Goal: Communication & Community: Ask a question

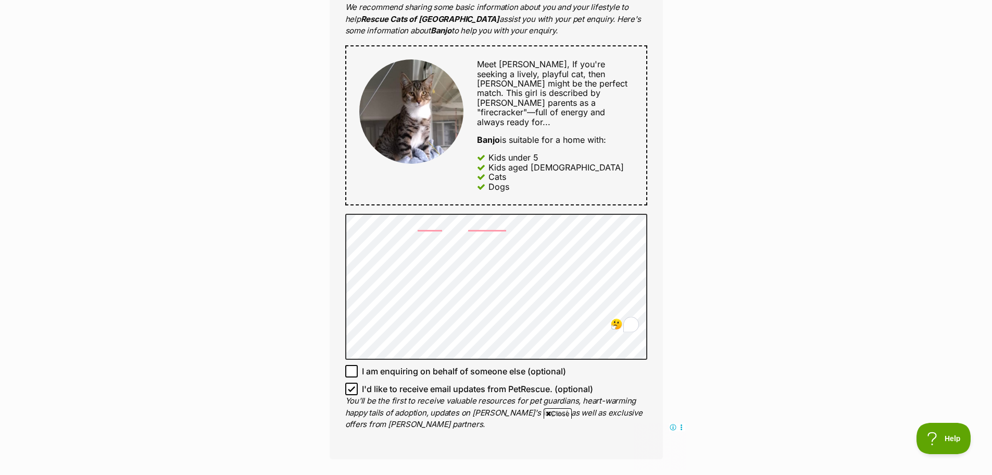
click at [355, 385] on icon at bounding box center [351, 388] width 7 height 7
click at [355, 382] on input "I'd like to receive email updates from PetRescue. (optional)" at bounding box center [351, 388] width 13 height 13
checkbox input "false"
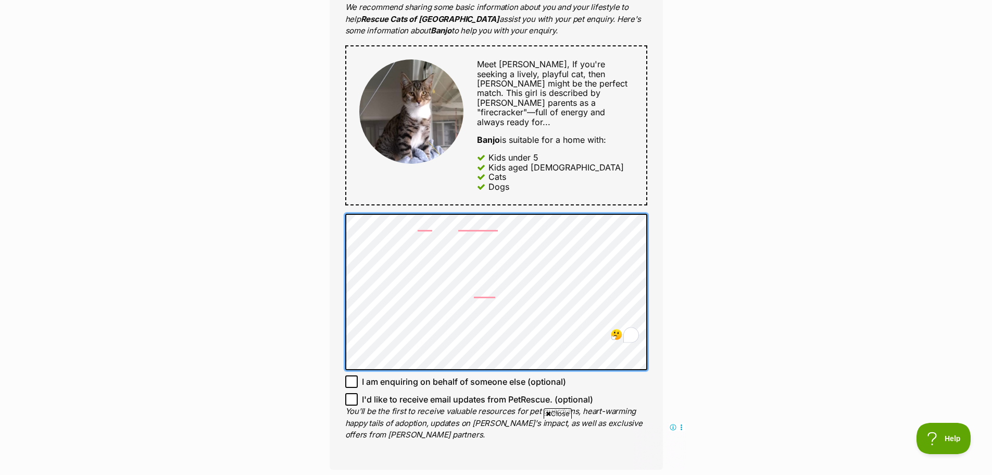
scroll to position [573, 0]
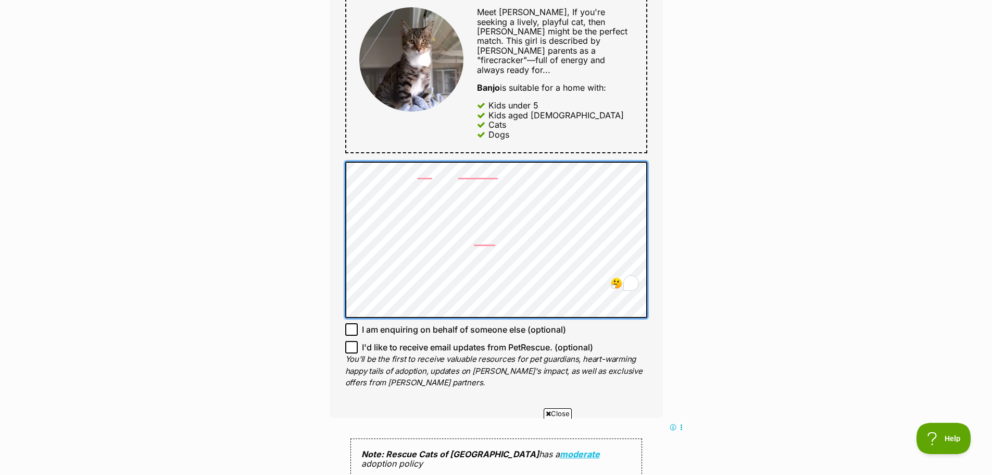
click at [336, 249] on div "Full name Greta Korthaus Email We require this to be able to send you communica…" at bounding box center [496, 66] width 333 height 701
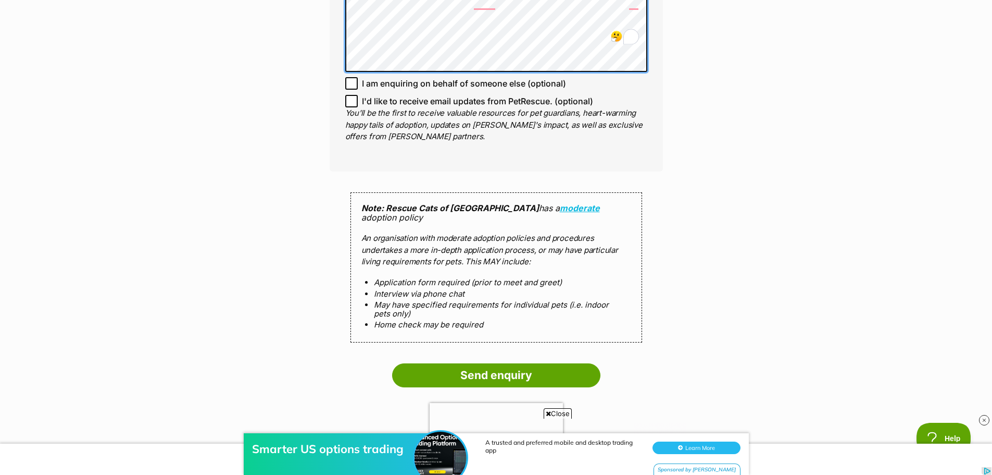
scroll to position [938, 0]
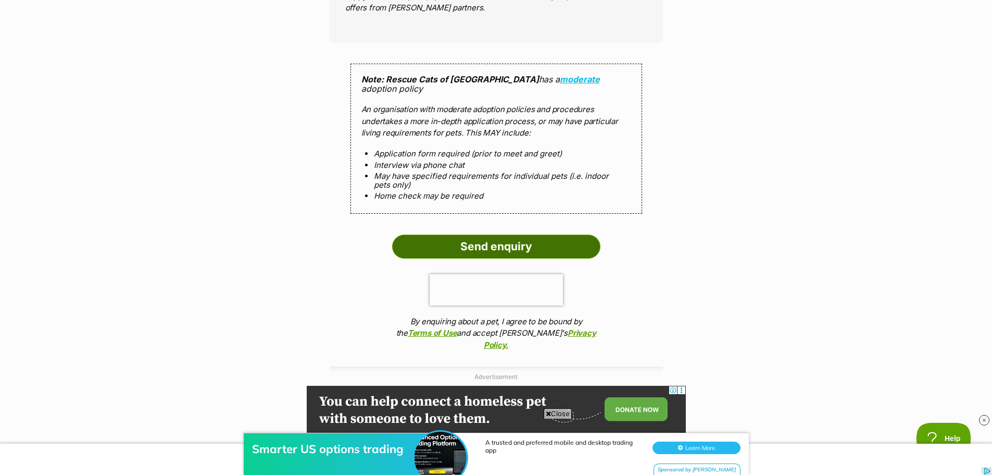
click at [430, 234] on input "Send enquiry" at bounding box center [496, 246] width 208 height 24
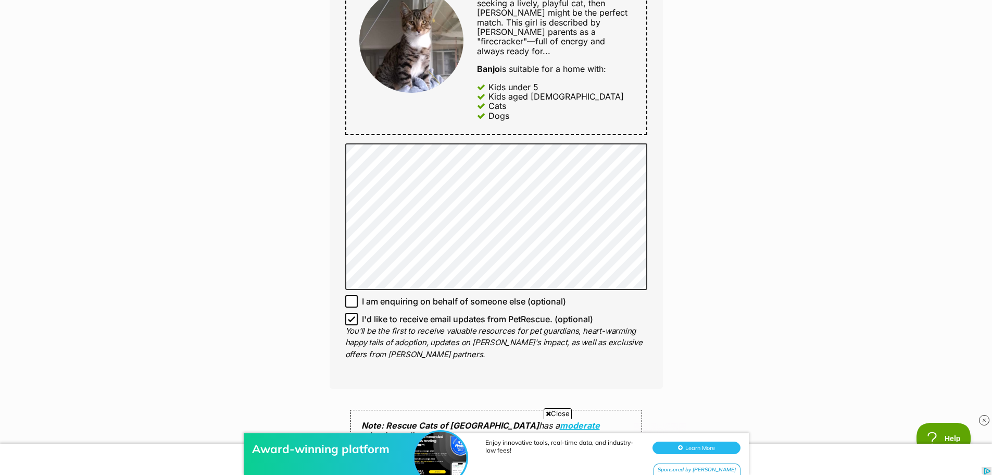
scroll to position [729, 0]
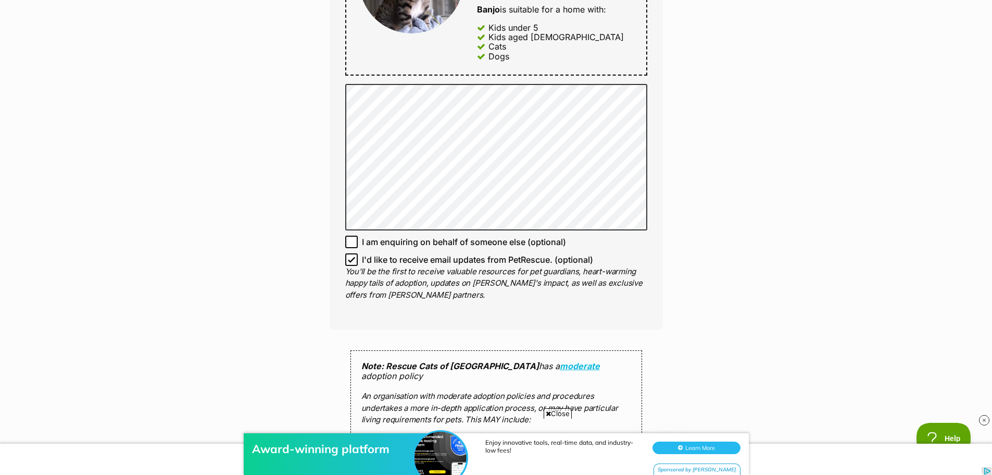
click at [349, 256] on icon at bounding box center [351, 259] width 7 height 7
click at [349, 253] on input "I'd like to receive email updates from PetRescue. (optional)" at bounding box center [351, 259] width 13 height 13
checkbox input "false"
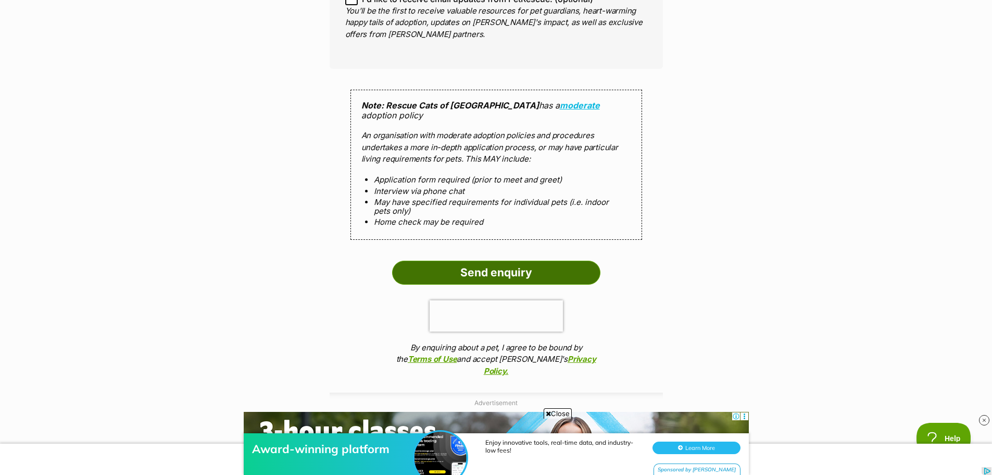
click at [459, 260] on input "Send enquiry" at bounding box center [496, 272] width 208 height 24
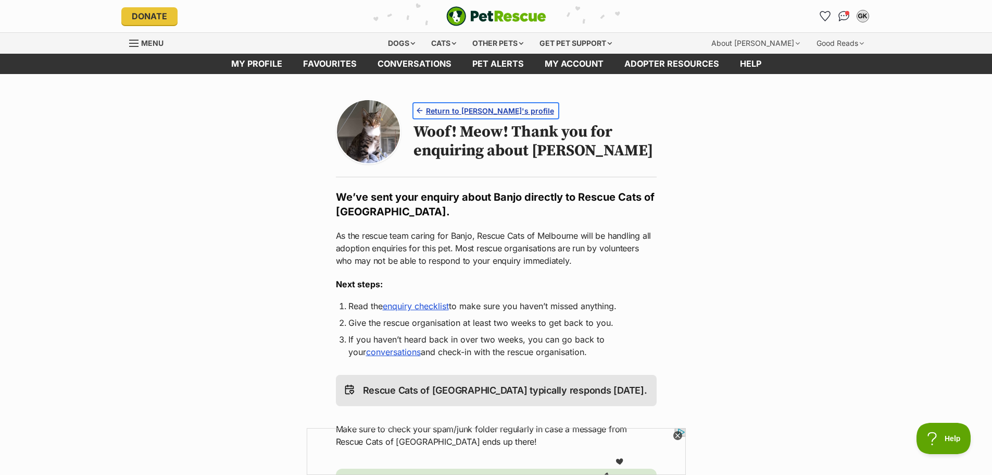
click at [499, 109] on span "Return to Banjo's profile" at bounding box center [490, 110] width 128 height 11
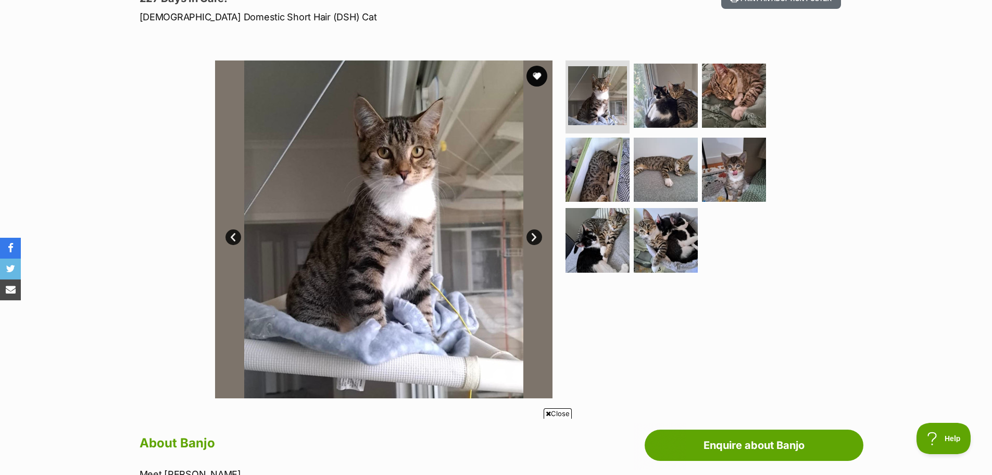
click at [535, 238] on link "Next" at bounding box center [535, 237] width 16 height 16
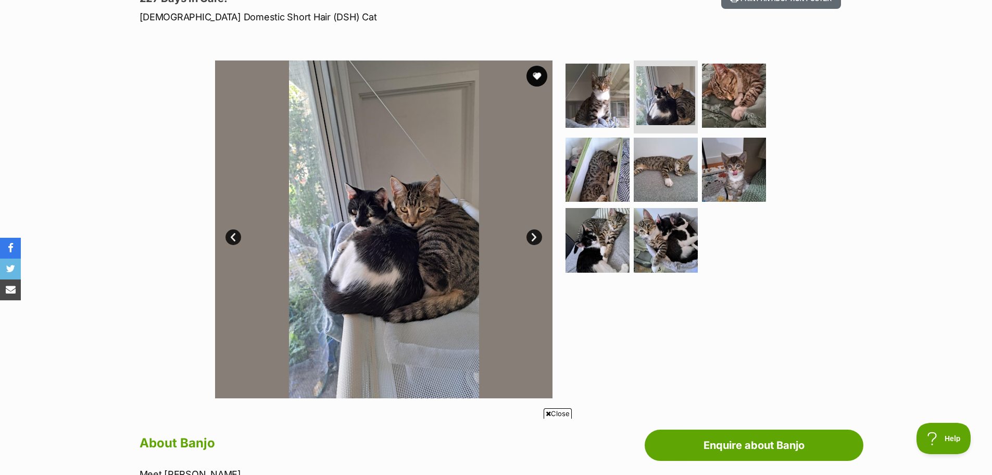
click at [535, 238] on link "Next" at bounding box center [535, 237] width 16 height 16
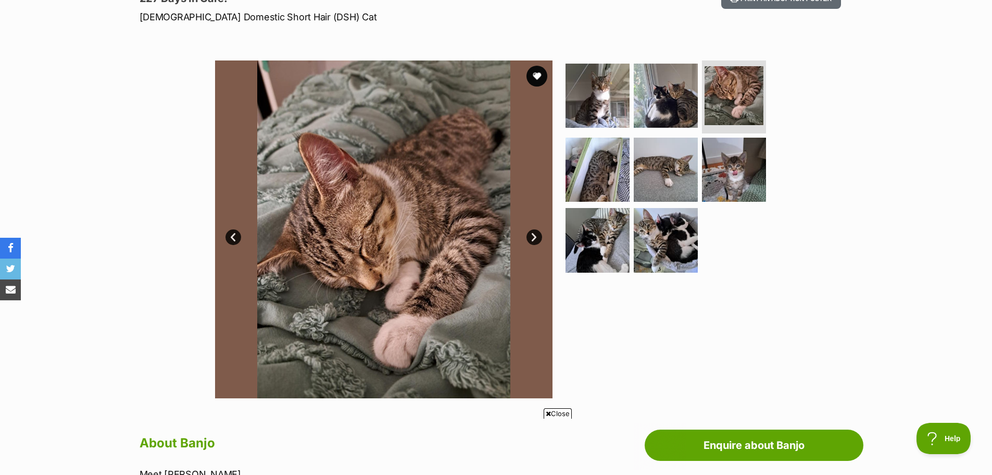
click at [535, 238] on link "Next" at bounding box center [535, 237] width 16 height 16
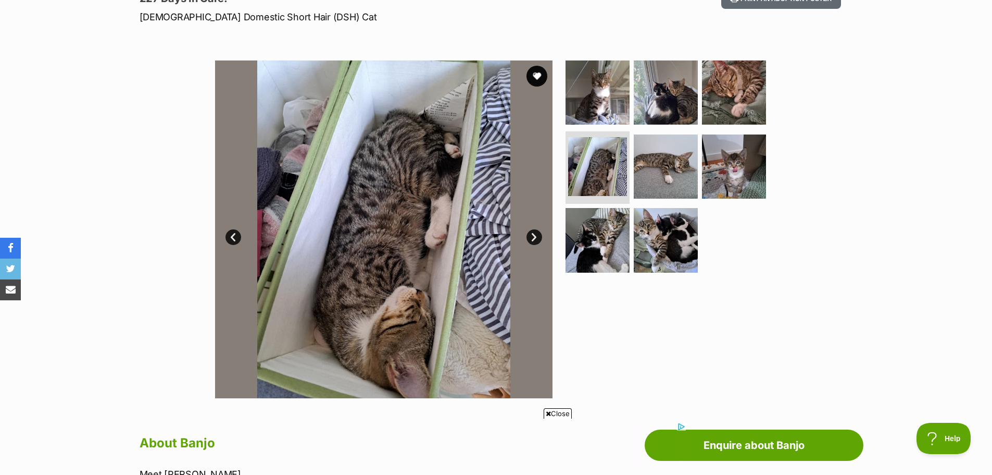
click at [535, 238] on link "Next" at bounding box center [535, 237] width 16 height 16
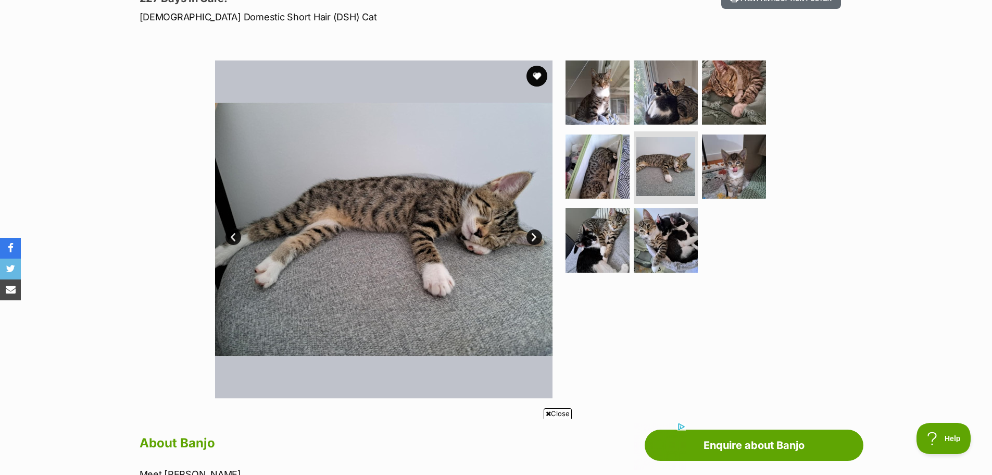
click at [535, 238] on link "Next" at bounding box center [535, 237] width 16 height 16
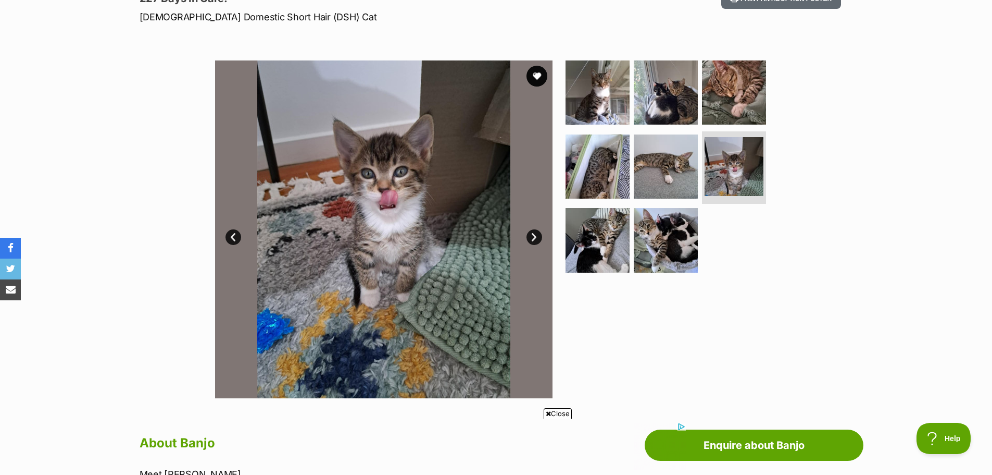
click at [534, 240] on link "Next" at bounding box center [535, 237] width 16 height 16
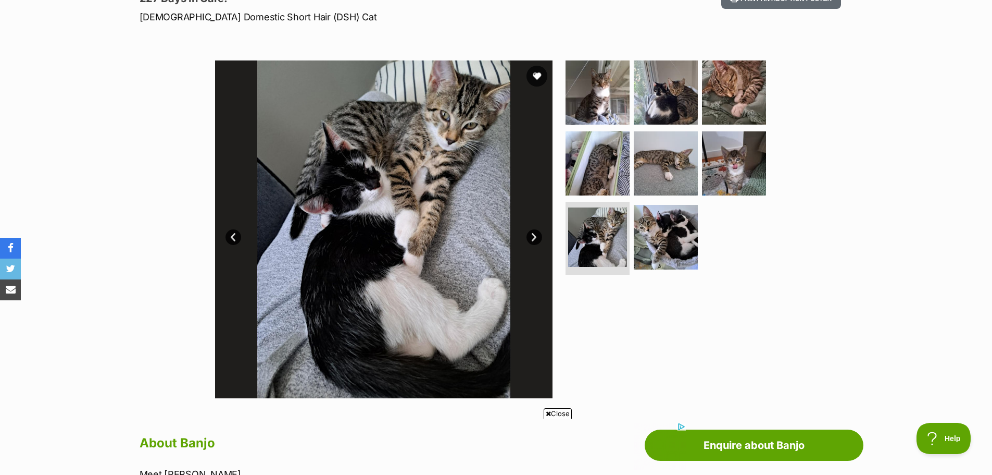
click at [534, 240] on link "Next" at bounding box center [535, 237] width 16 height 16
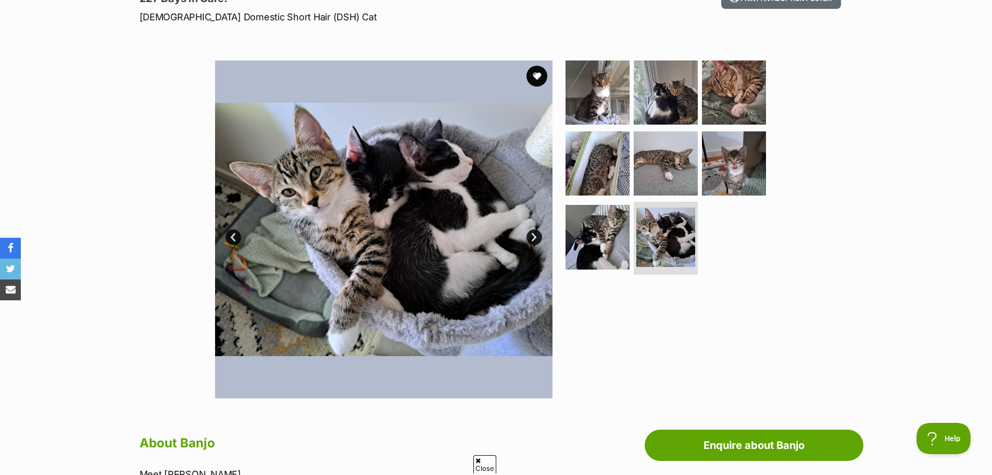
click at [538, 237] on link "Next" at bounding box center [535, 237] width 16 height 16
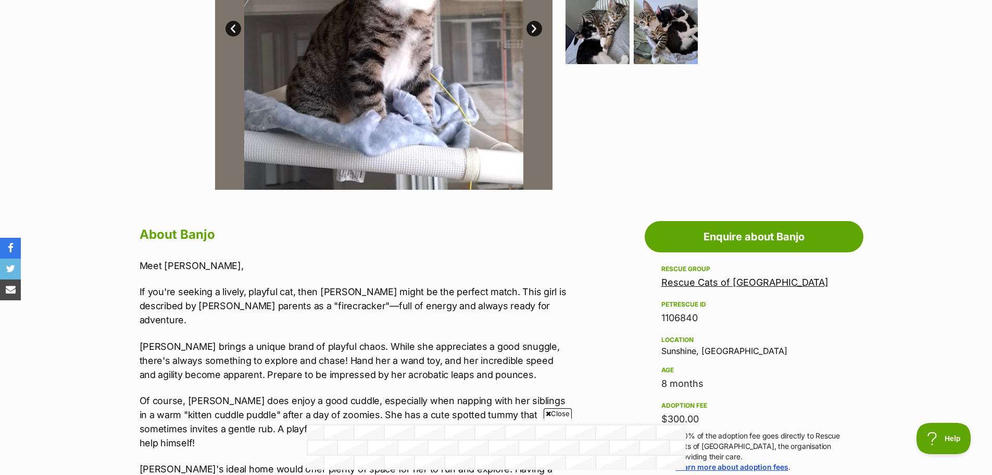
click at [305, 239] on h2 "About Banjo" at bounding box center [355, 234] width 430 height 23
